Goal: Information Seeking & Learning: Learn about a topic

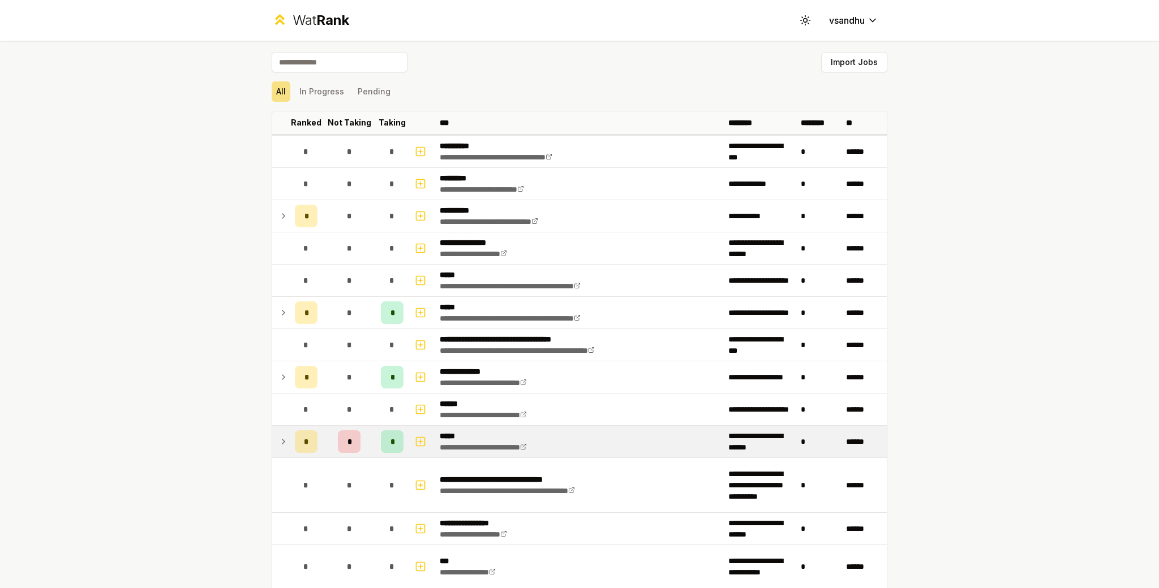
click at [279, 439] on icon at bounding box center [283, 442] width 9 height 14
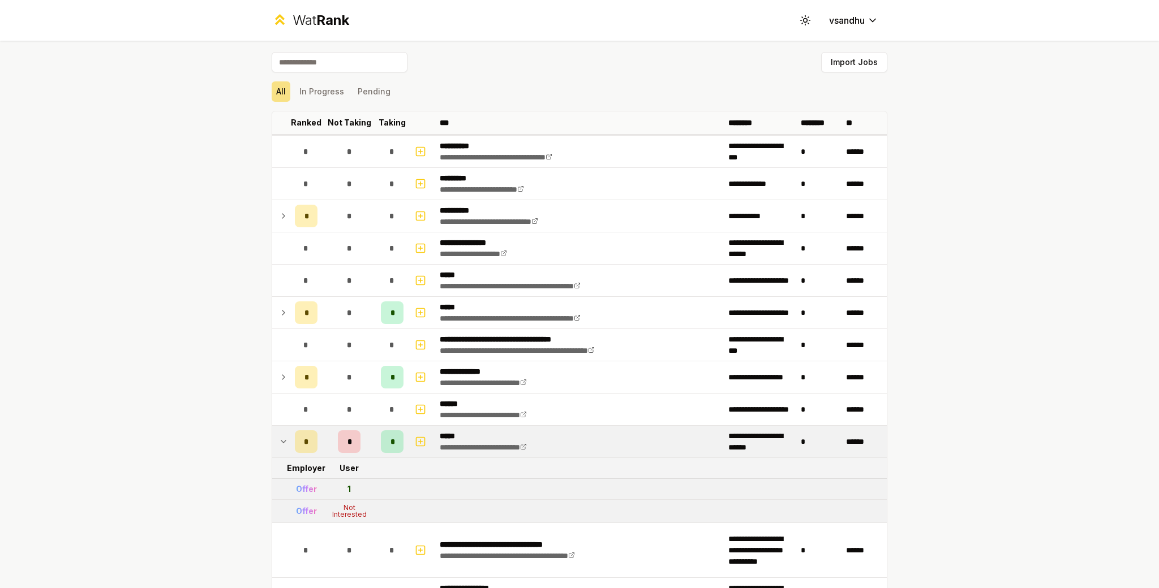
click at [347, 469] on td "User" at bounding box center [349, 468] width 54 height 20
click at [401, 438] on td "*" at bounding box center [392, 442] width 32 height 32
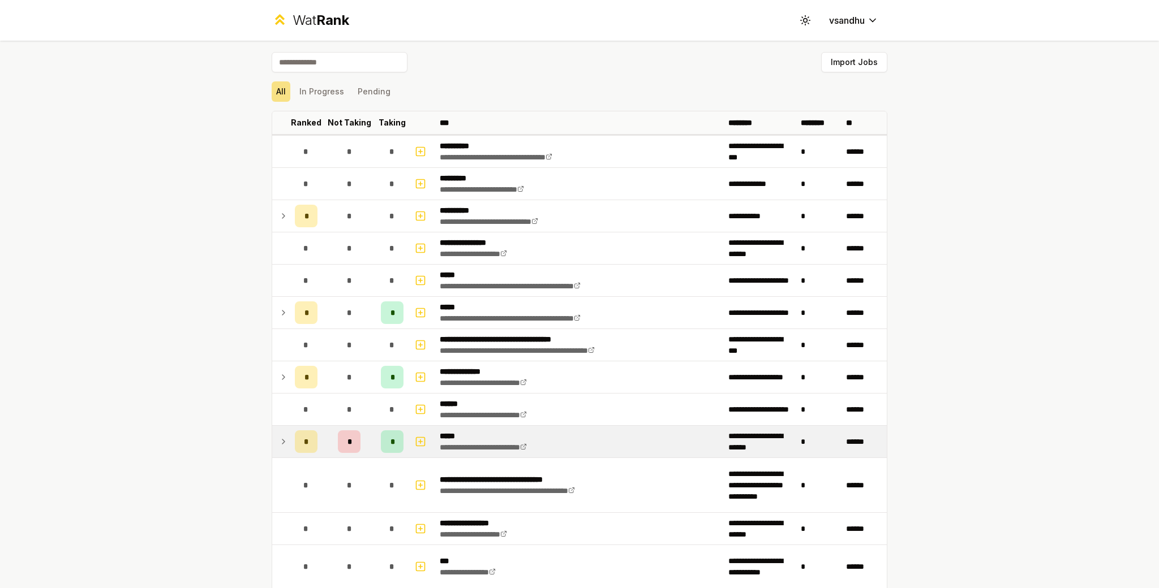
click at [392, 440] on div "*" at bounding box center [392, 442] width 23 height 23
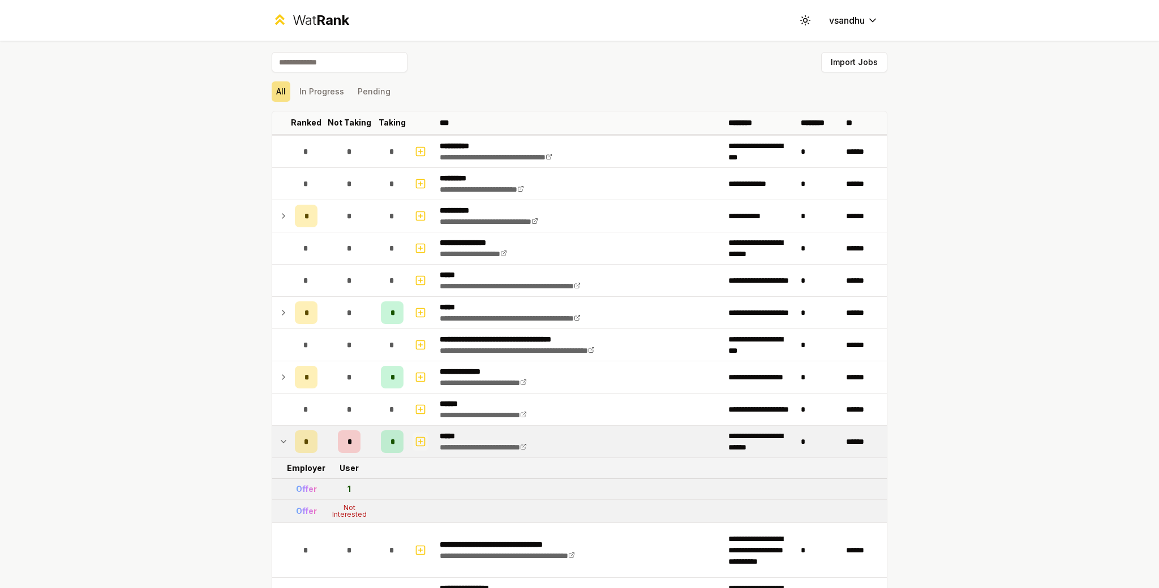
click at [415, 440] on icon "button" at bounding box center [420, 442] width 11 height 14
select select
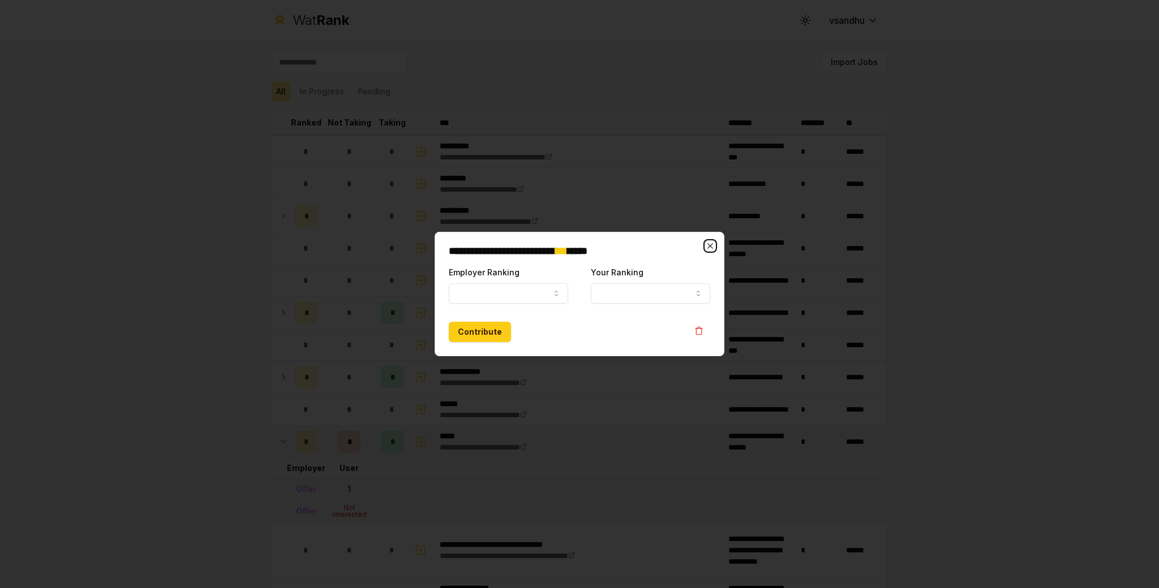
click at [710, 247] on icon "button" at bounding box center [710, 246] width 9 height 9
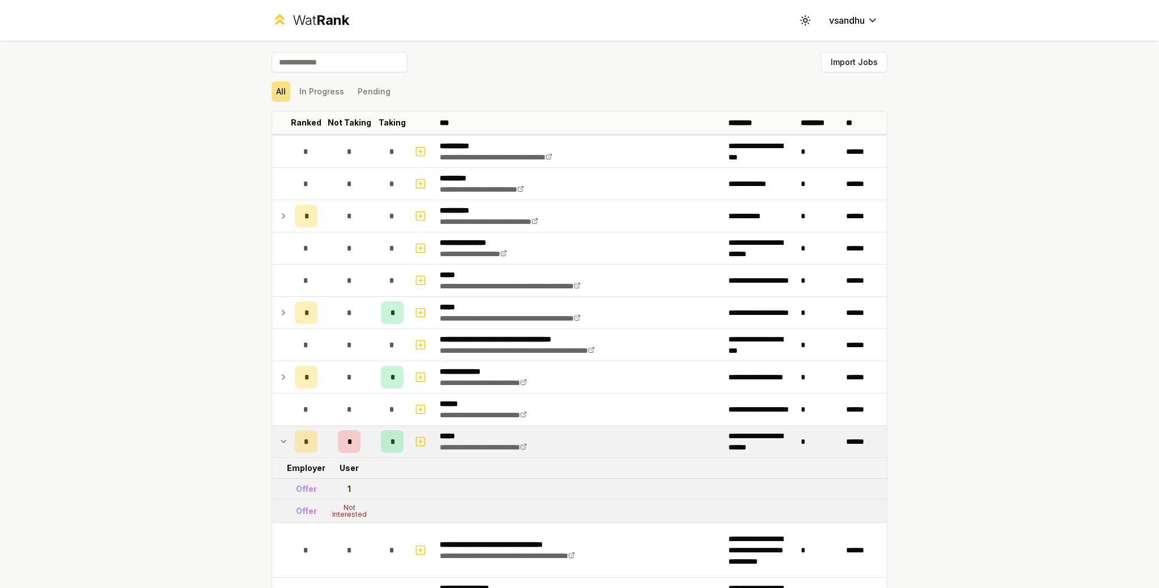
click at [299, 493] on div "Offer" at bounding box center [306, 489] width 21 height 11
click at [347, 470] on td "User" at bounding box center [349, 468] width 54 height 20
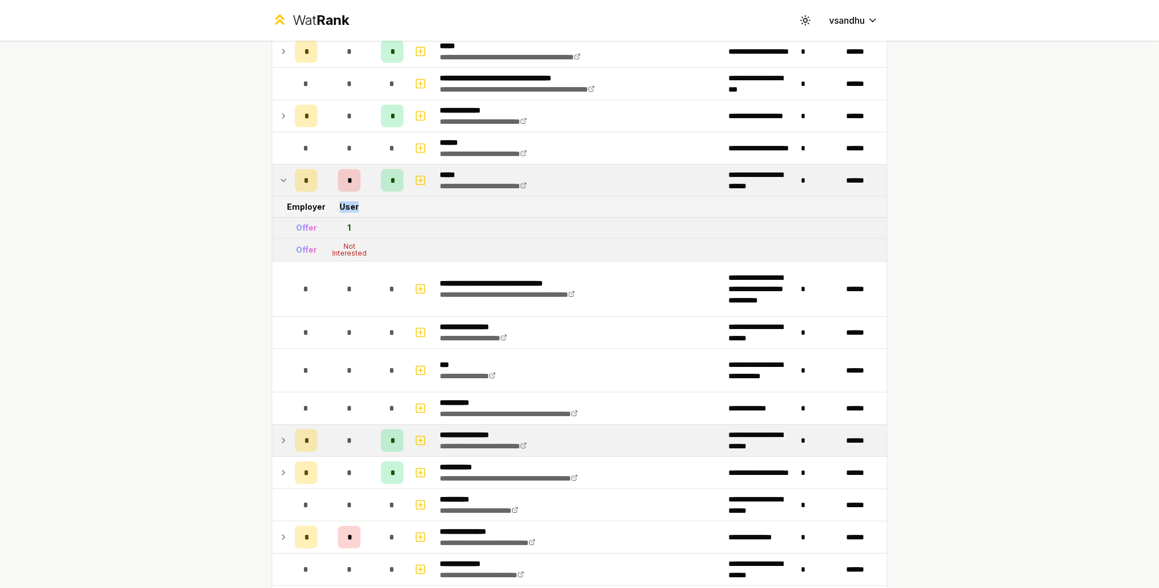
scroll to position [263, 0]
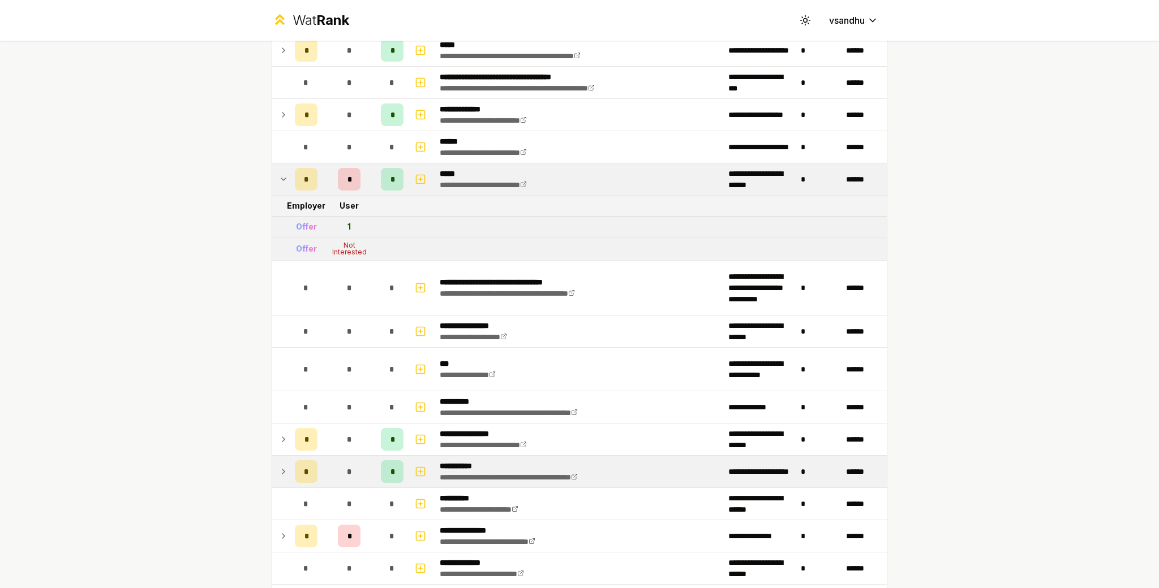
click at [274, 468] on td at bounding box center [281, 472] width 18 height 32
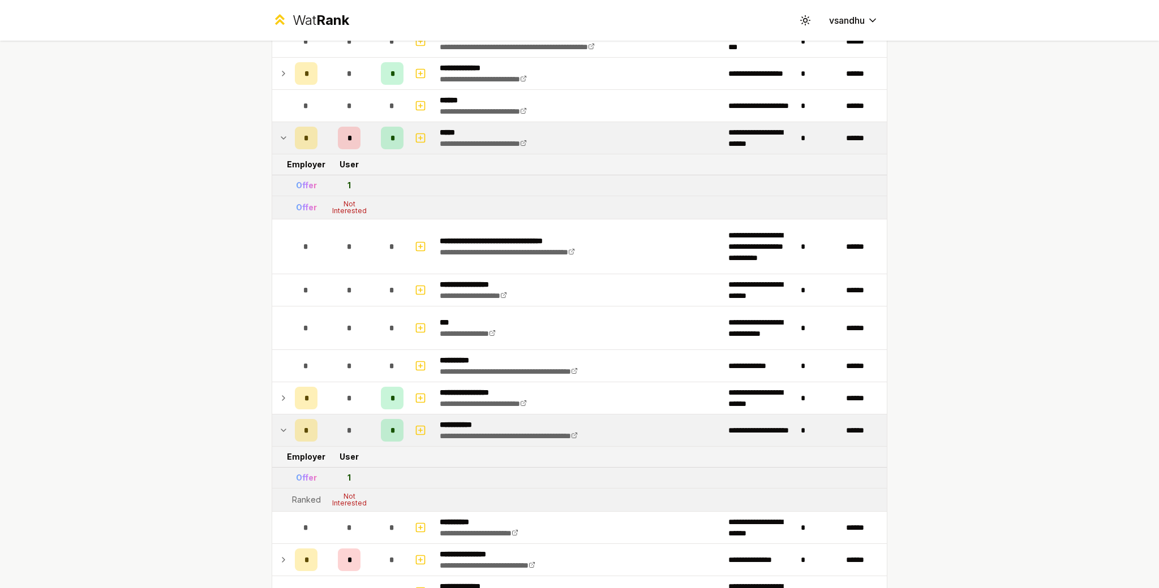
scroll to position [320, 0]
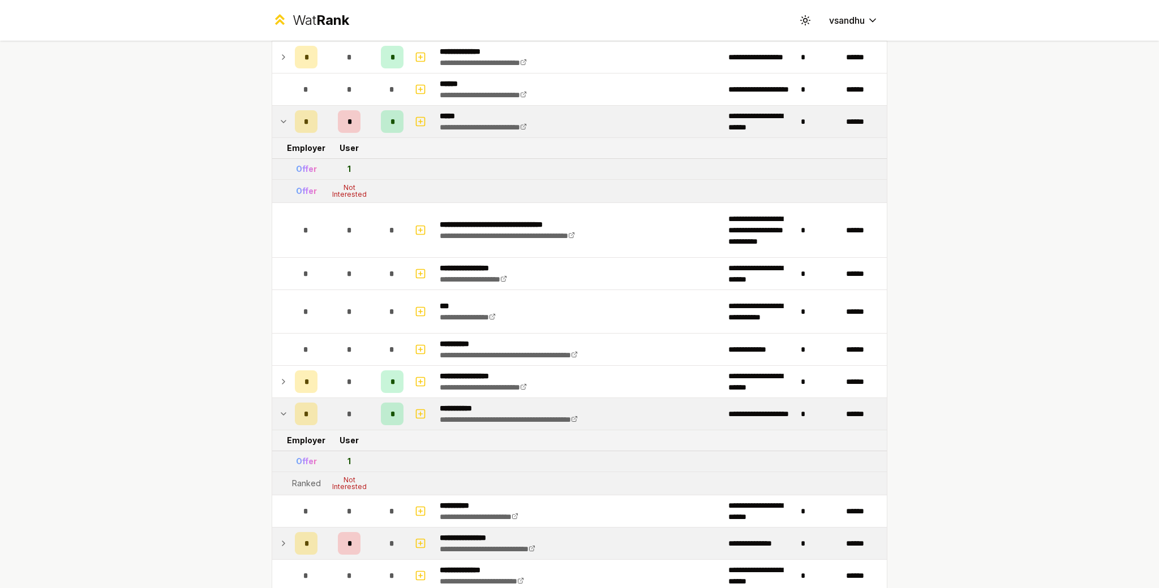
click at [279, 538] on icon at bounding box center [283, 544] width 9 height 14
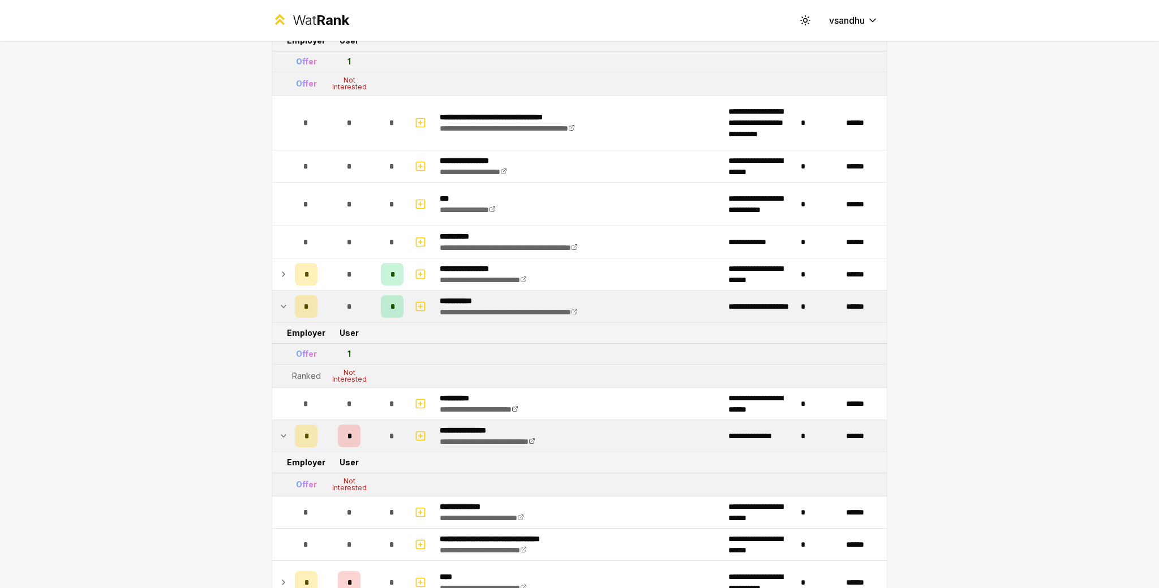
scroll to position [428, 0]
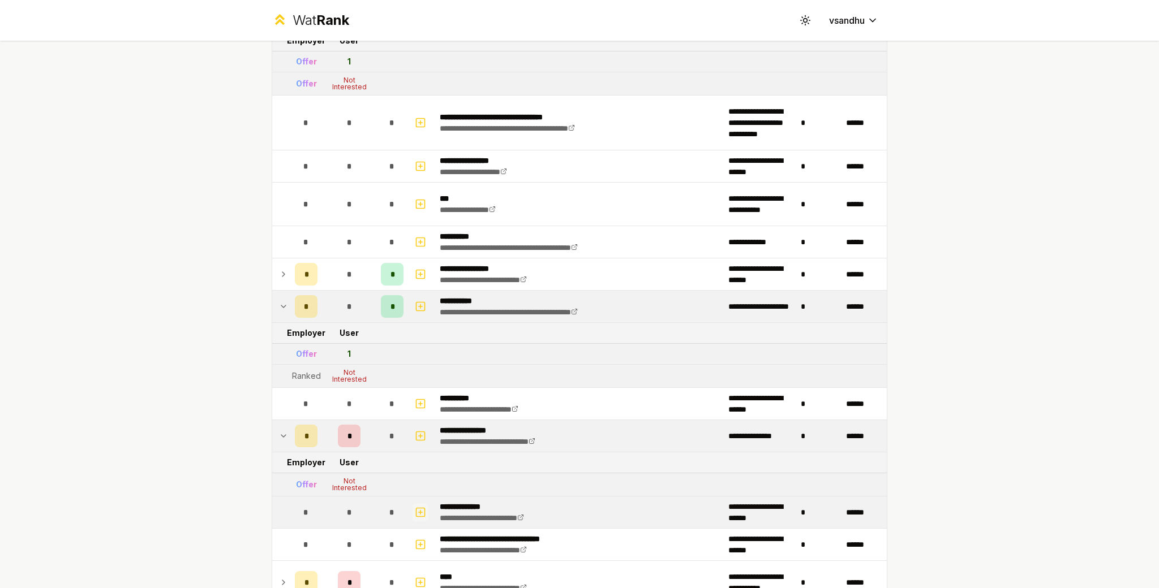
click at [415, 510] on icon "button" at bounding box center [420, 513] width 11 height 14
select select
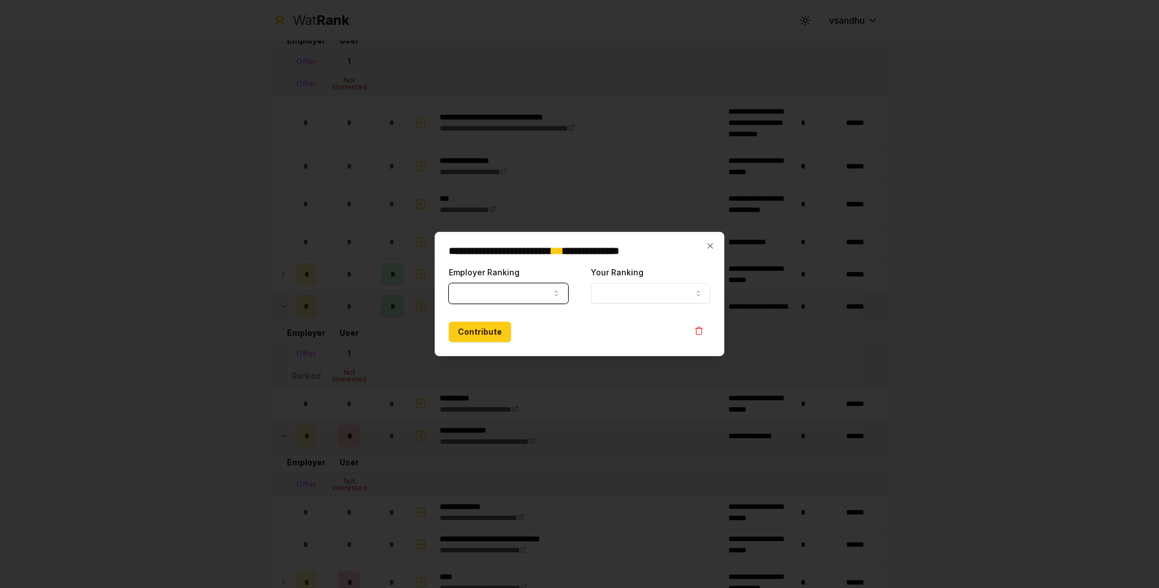
click at [517, 291] on button "Employer Ranking" at bounding box center [508, 293] width 119 height 20
select select "******"
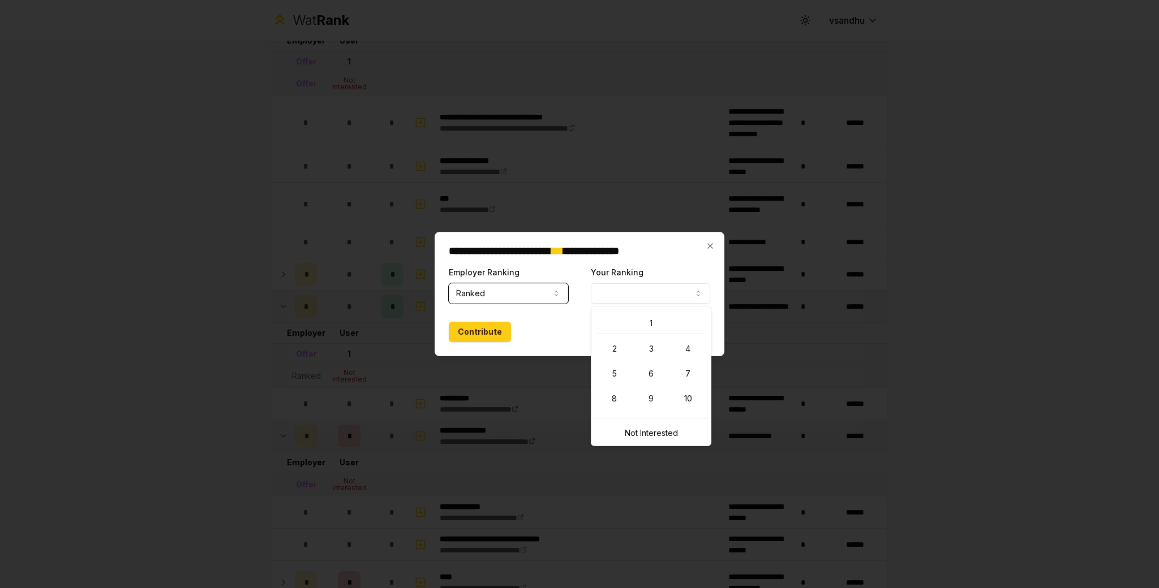
click at [613, 303] on button "Your Ranking" at bounding box center [650, 293] width 119 height 20
click at [706, 247] on icon "button" at bounding box center [710, 246] width 9 height 9
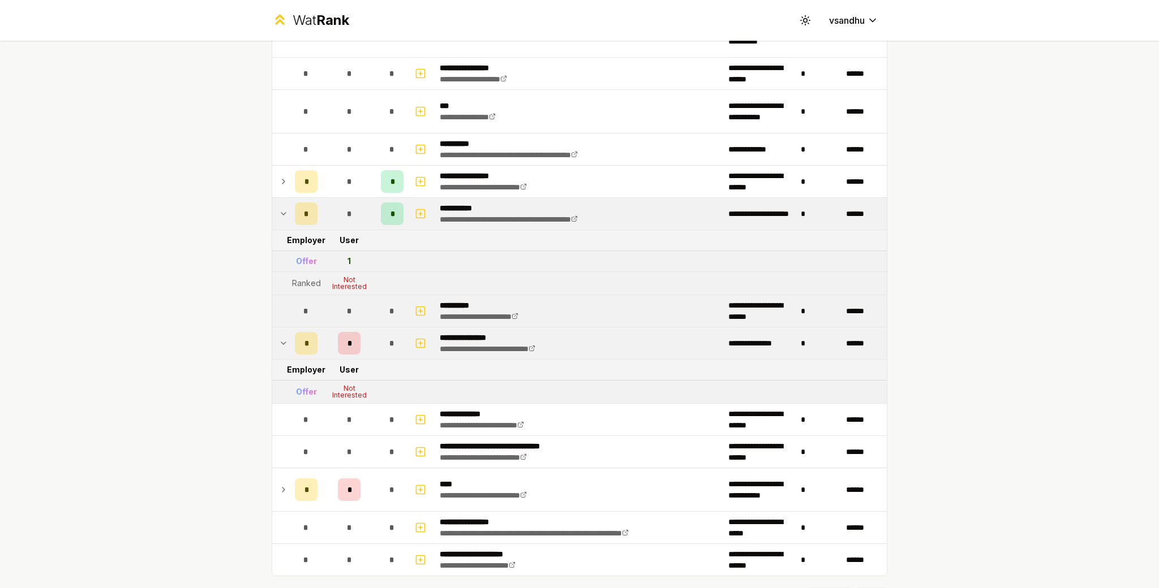
scroll to position [474, 0]
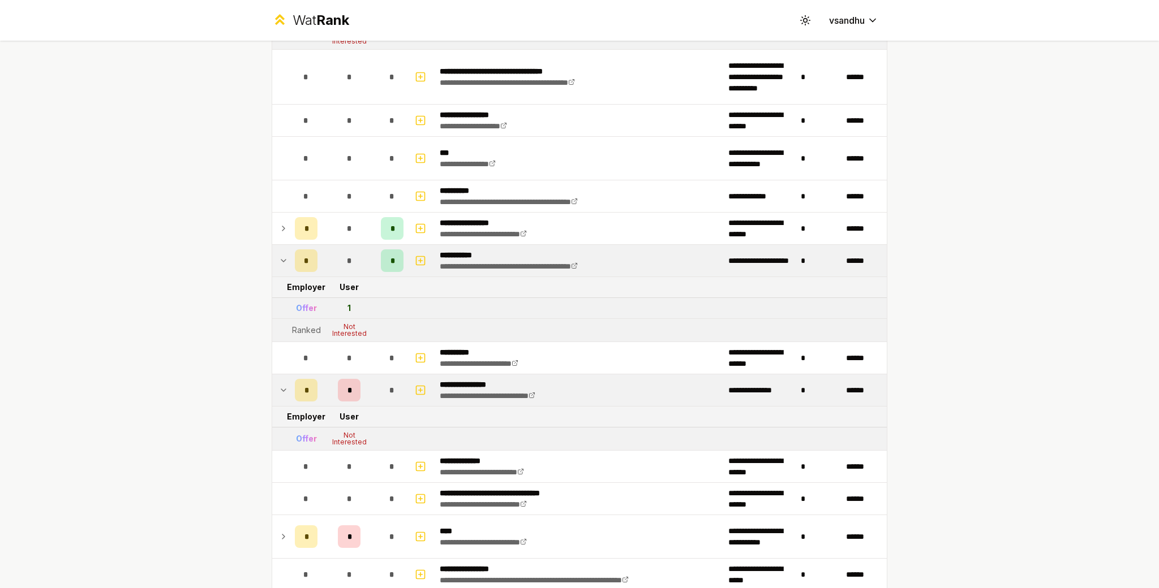
click at [345, 398] on div "*" at bounding box center [349, 390] width 23 height 23
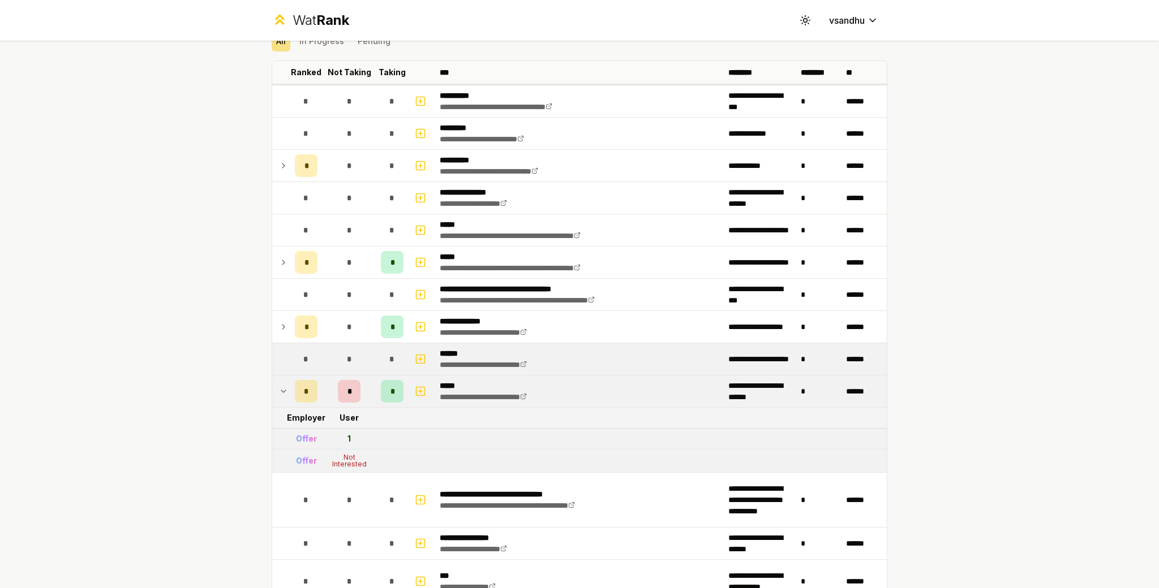
scroll to position [0, 0]
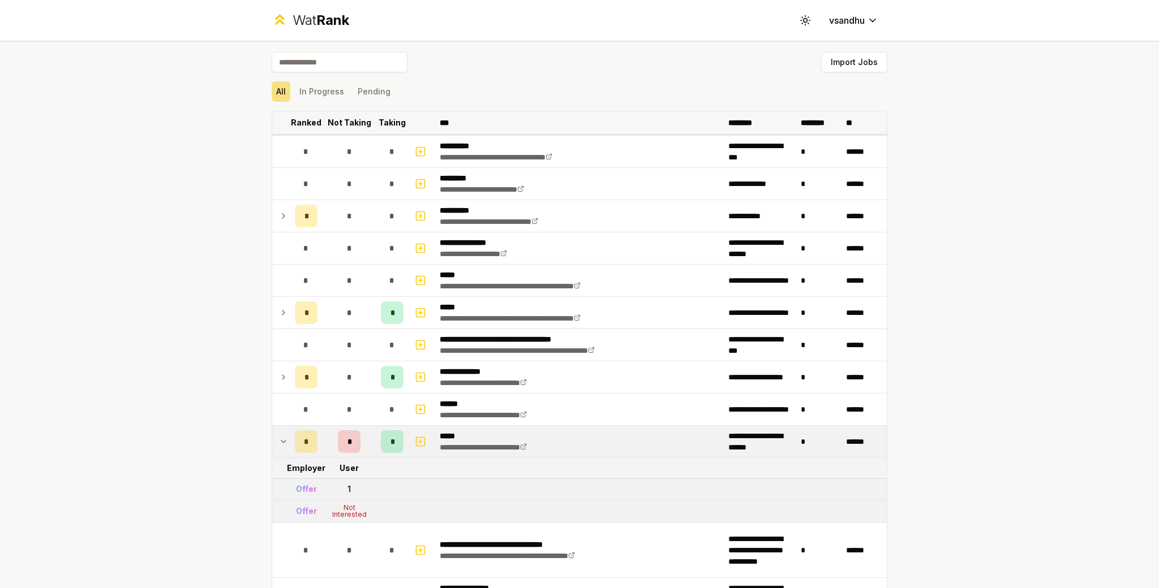
click at [295, 122] on p "Ranked" at bounding box center [306, 122] width 31 height 11
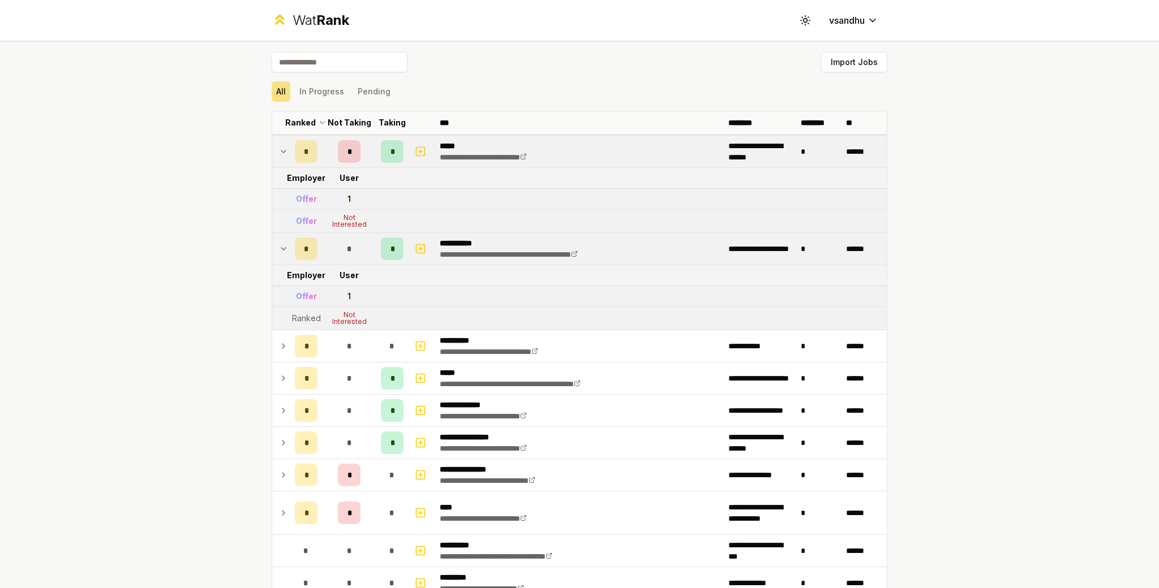
click at [279, 248] on icon at bounding box center [283, 249] width 9 height 14
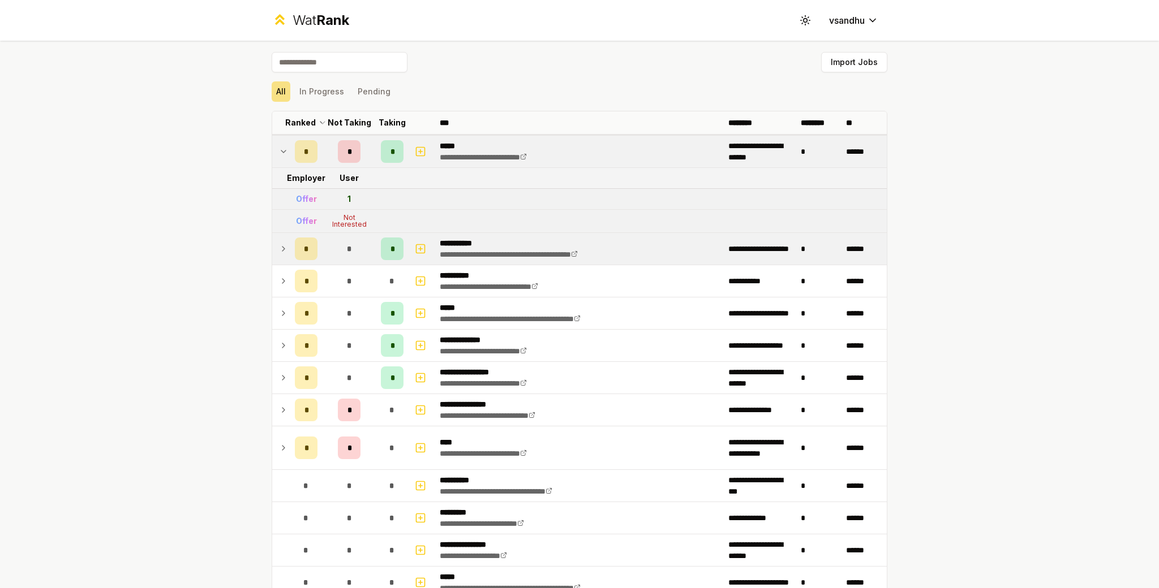
click at [279, 149] on icon at bounding box center [283, 152] width 9 height 14
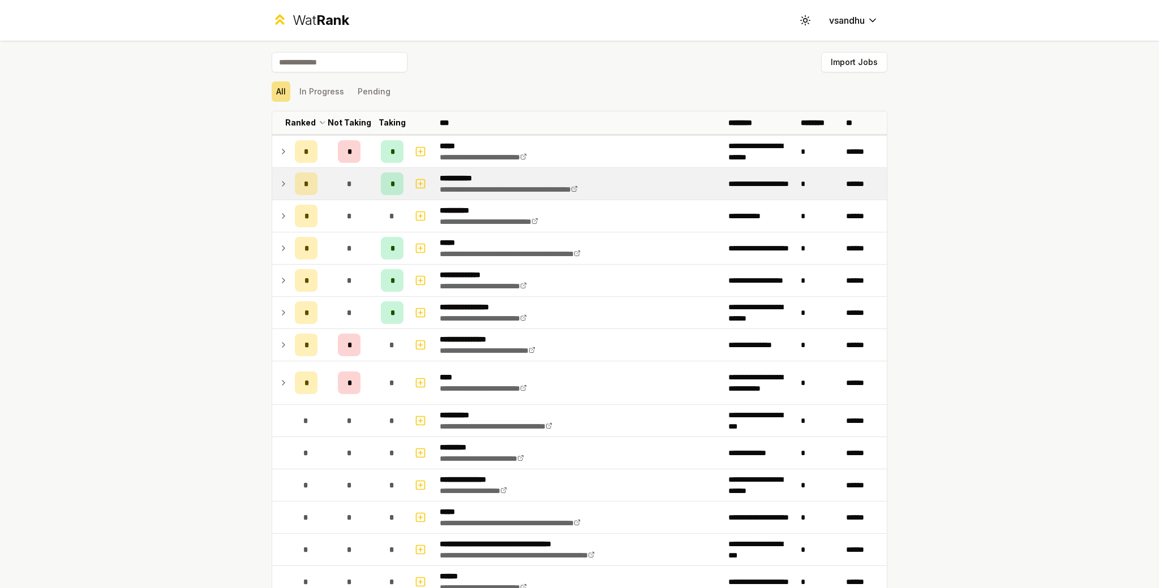
click at [279, 149] on icon at bounding box center [283, 152] width 9 height 14
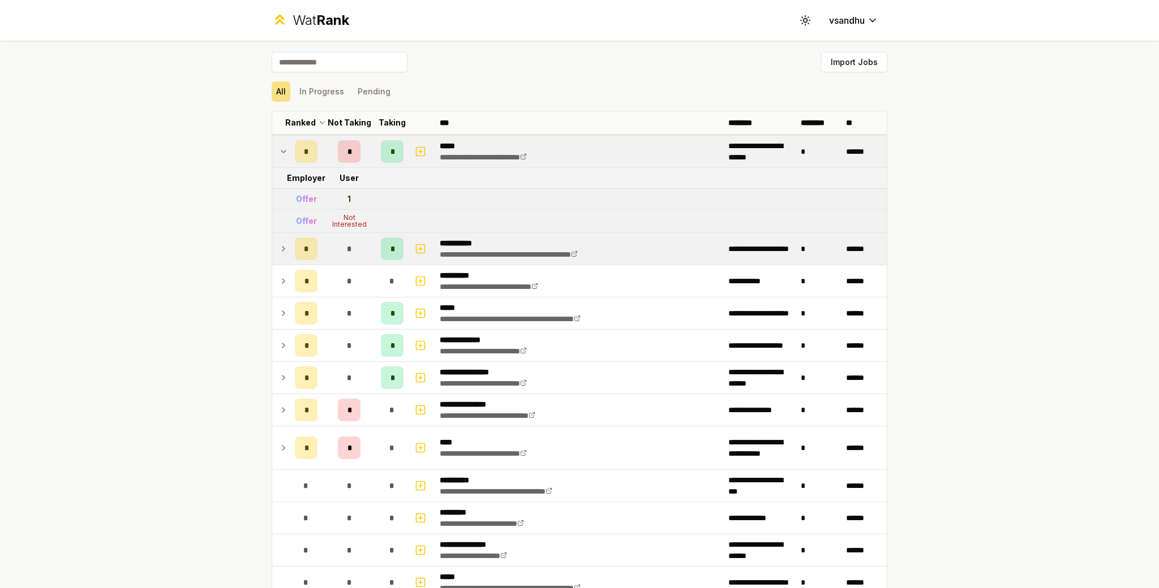
click at [280, 149] on icon at bounding box center [283, 152] width 9 height 14
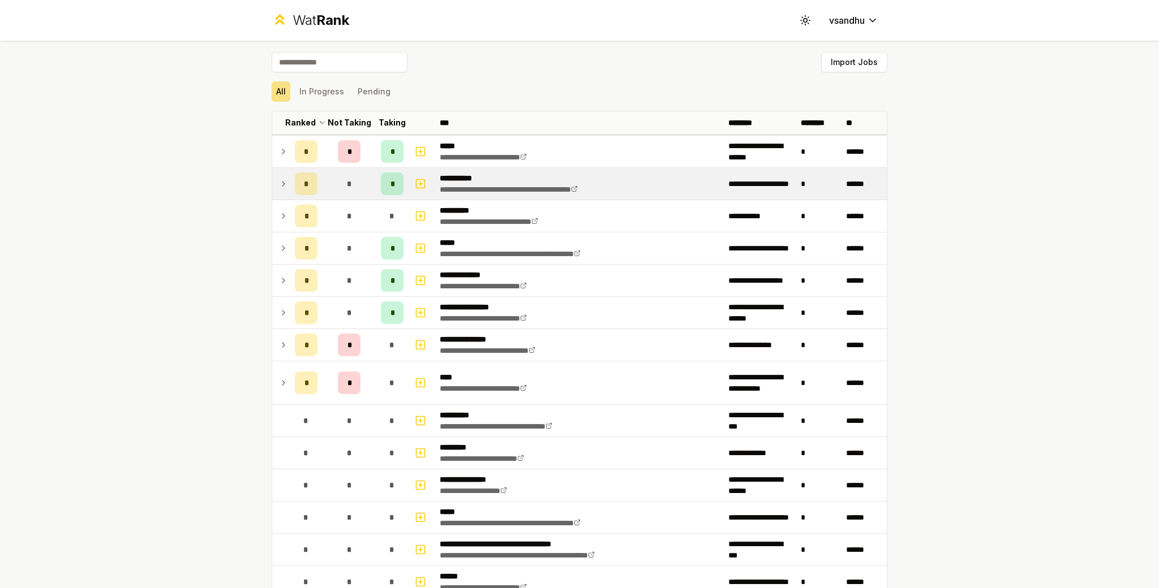
click at [280, 149] on icon at bounding box center [283, 152] width 9 height 14
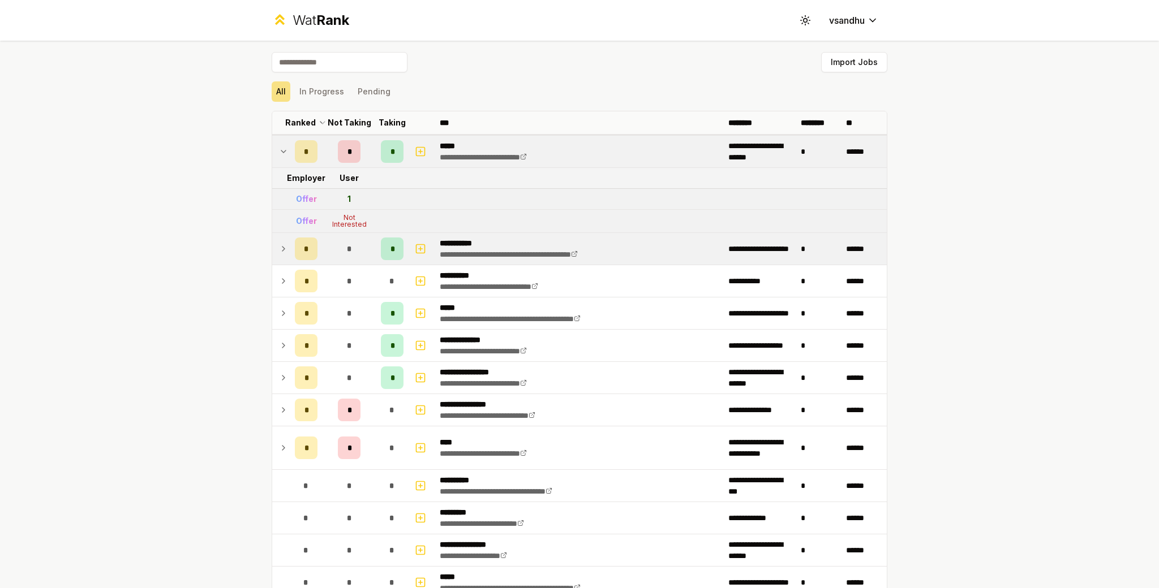
click at [281, 148] on icon at bounding box center [283, 152] width 9 height 14
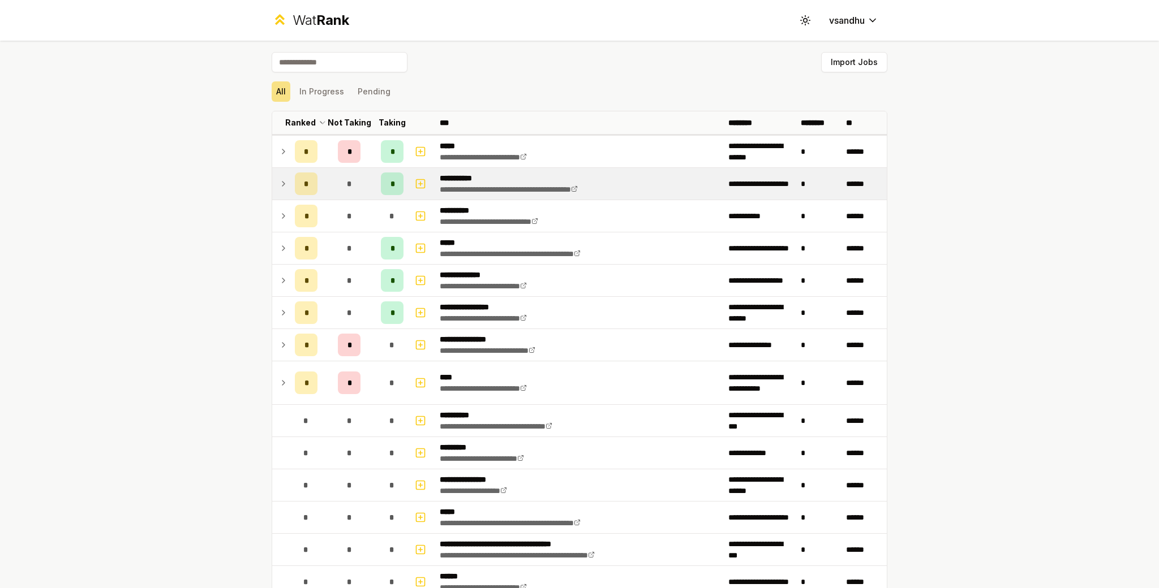
click at [280, 185] on icon at bounding box center [283, 184] width 9 height 14
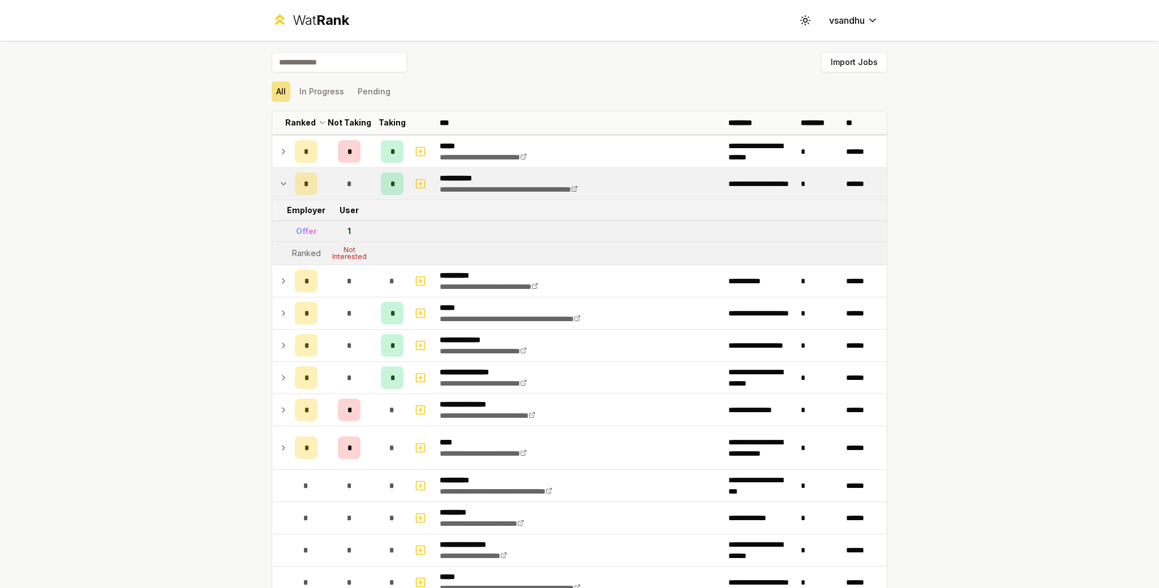
click at [281, 144] on td at bounding box center [281, 152] width 18 height 32
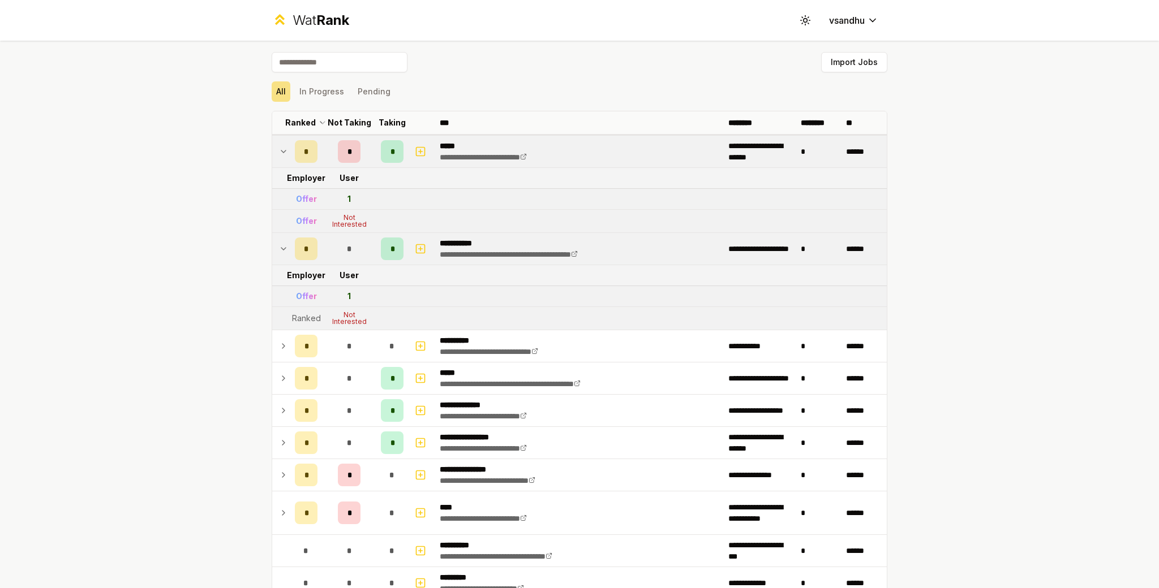
click at [281, 144] on td at bounding box center [281, 152] width 18 height 32
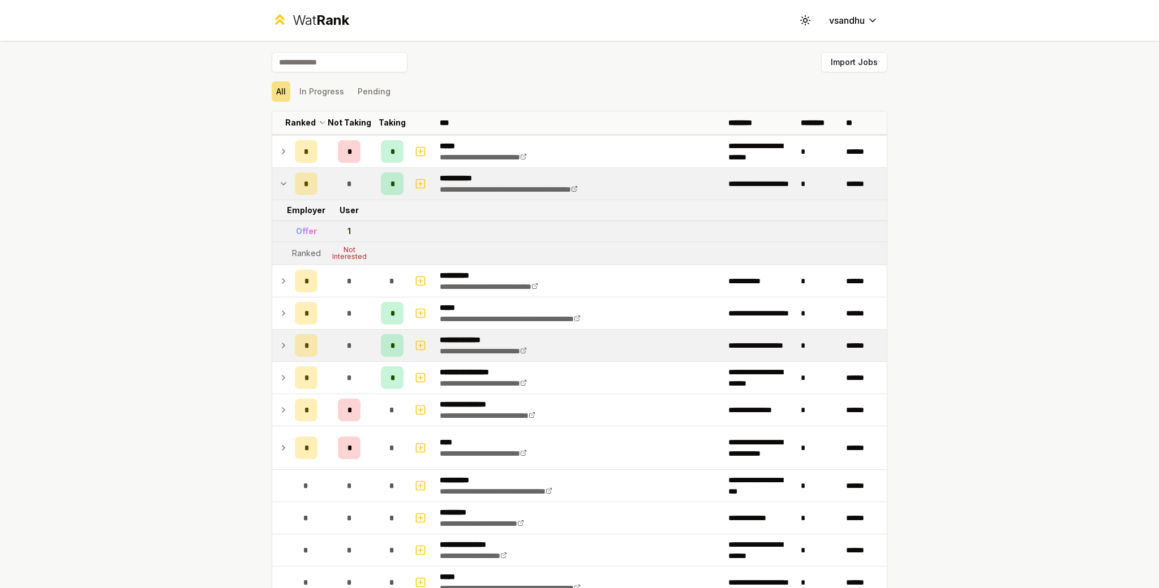
click at [280, 339] on icon at bounding box center [283, 346] width 9 height 14
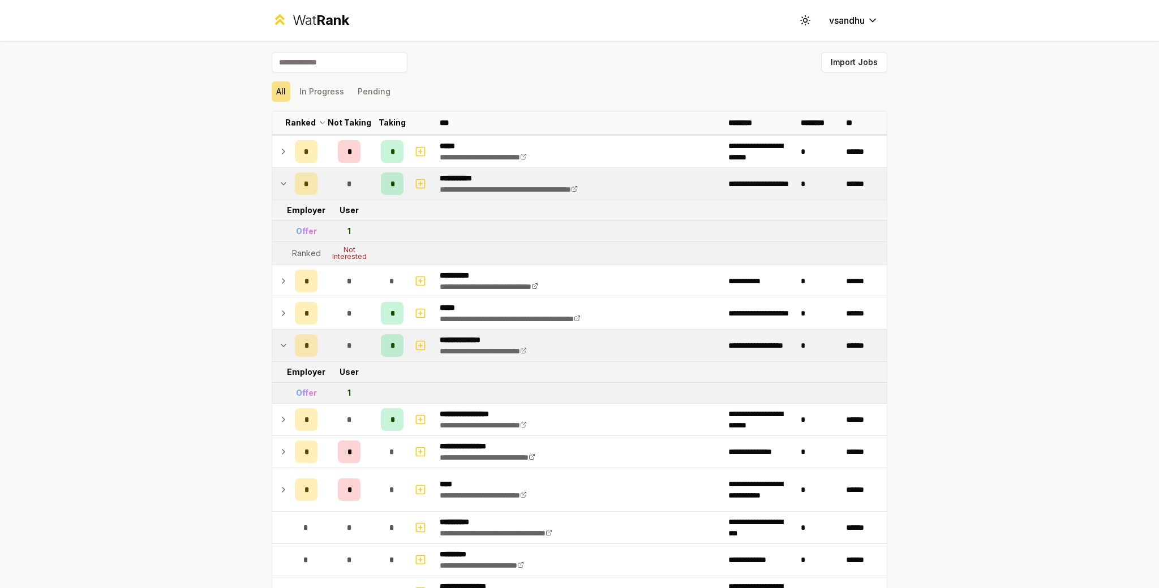
click at [280, 339] on icon at bounding box center [283, 346] width 9 height 14
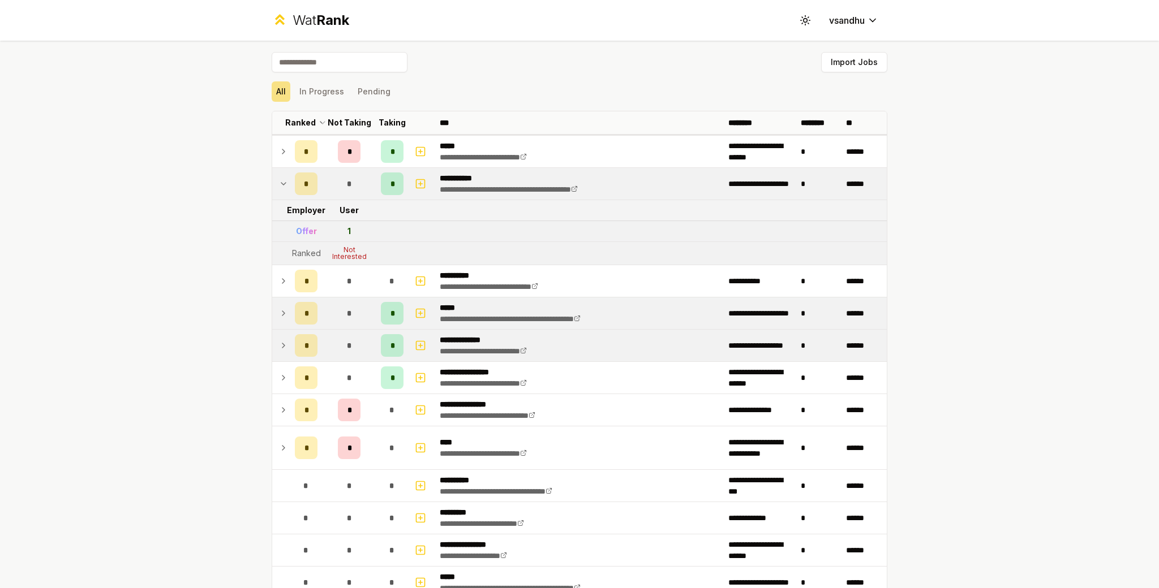
click at [282, 316] on icon at bounding box center [283, 314] width 9 height 14
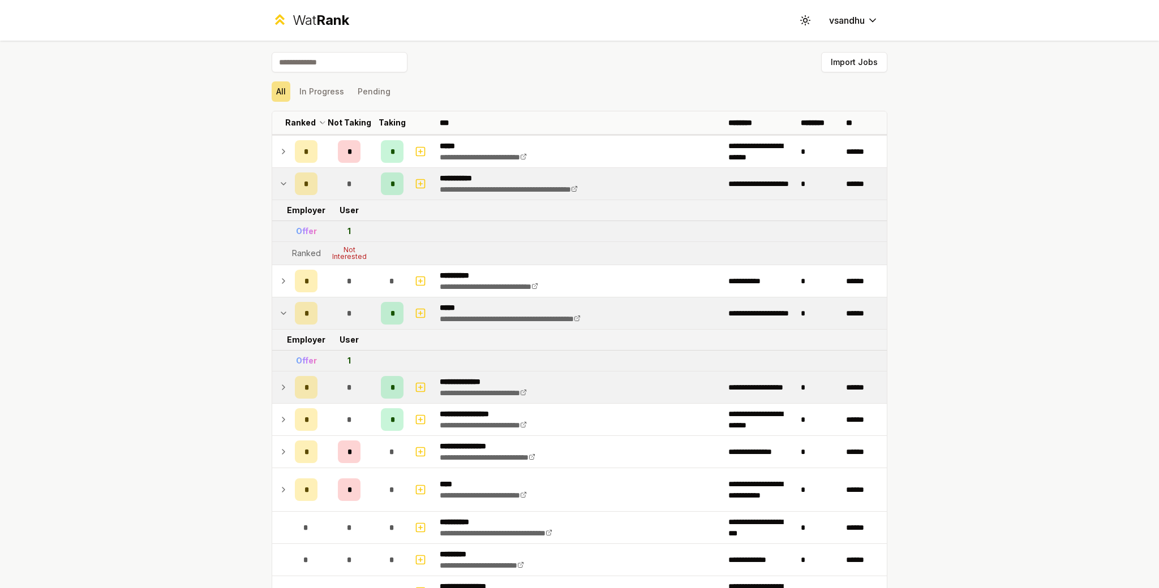
click at [282, 316] on icon at bounding box center [283, 314] width 9 height 14
